Goal: Information Seeking & Learning: Find specific fact

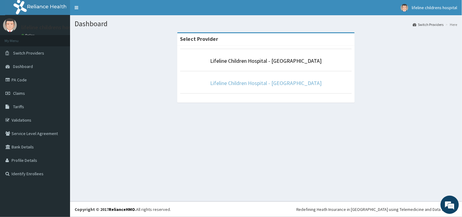
click at [255, 84] on link "Lifeline Children Hospital - [GEOGRAPHIC_DATA]" at bounding box center [266, 82] width 112 height 7
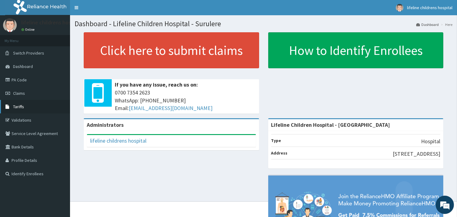
click at [19, 105] on span "Tariffs" at bounding box center [18, 106] width 11 height 5
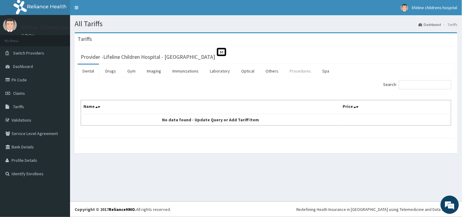
click at [299, 71] on link "Procedures" at bounding box center [300, 71] width 31 height 13
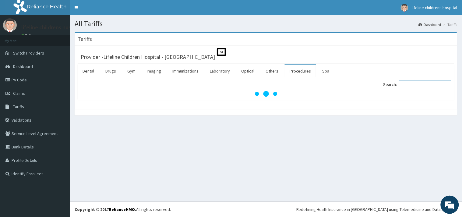
click at [410, 82] on input "Search:" at bounding box center [425, 84] width 52 height 9
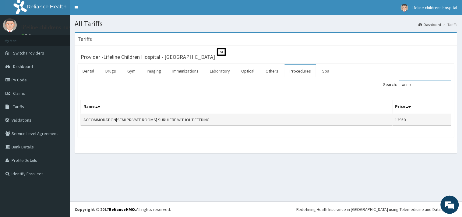
type input "ACCO"
drag, startPoint x: 83, startPoint y: 119, endPoint x: 177, endPoint y: 119, distance: 93.5
click at [177, 119] on td "ACCOMMODATION[SEMI PRIVATE ROOMS] SURULERE WITHOUT FEEDING" at bounding box center [237, 120] width 312 height 12
copy td "ACCOMMODATION[SEMI PRIVATE ROOMS] SURULERE"
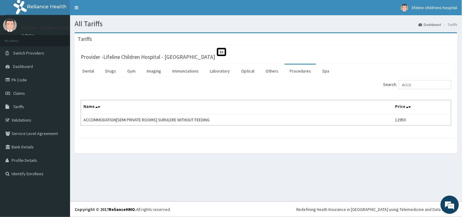
click at [241, 135] on div "Search: ACCO Name Price ACCOMMODATION[SEMI PRIVATE ROOMS] SURULERE WITHOUT FEED…" at bounding box center [266, 107] width 377 height 61
click at [218, 70] on link "Laboratory" at bounding box center [220, 71] width 30 height 13
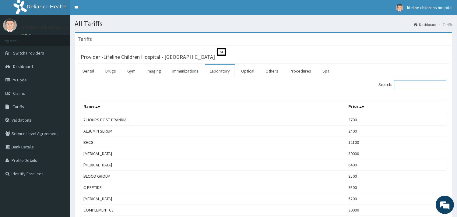
click at [401, 84] on input "Search:" at bounding box center [420, 84] width 52 height 9
type input "m"
click at [301, 70] on link "Procedures" at bounding box center [300, 71] width 31 height 13
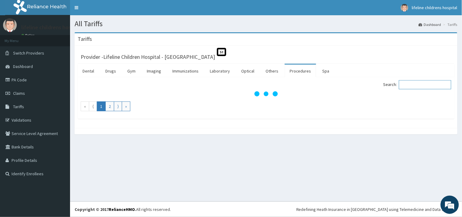
click at [414, 85] on input "Search:" at bounding box center [425, 84] width 52 height 9
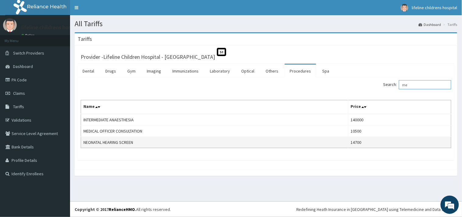
type input "m"
